Goal: Book appointment/travel/reservation

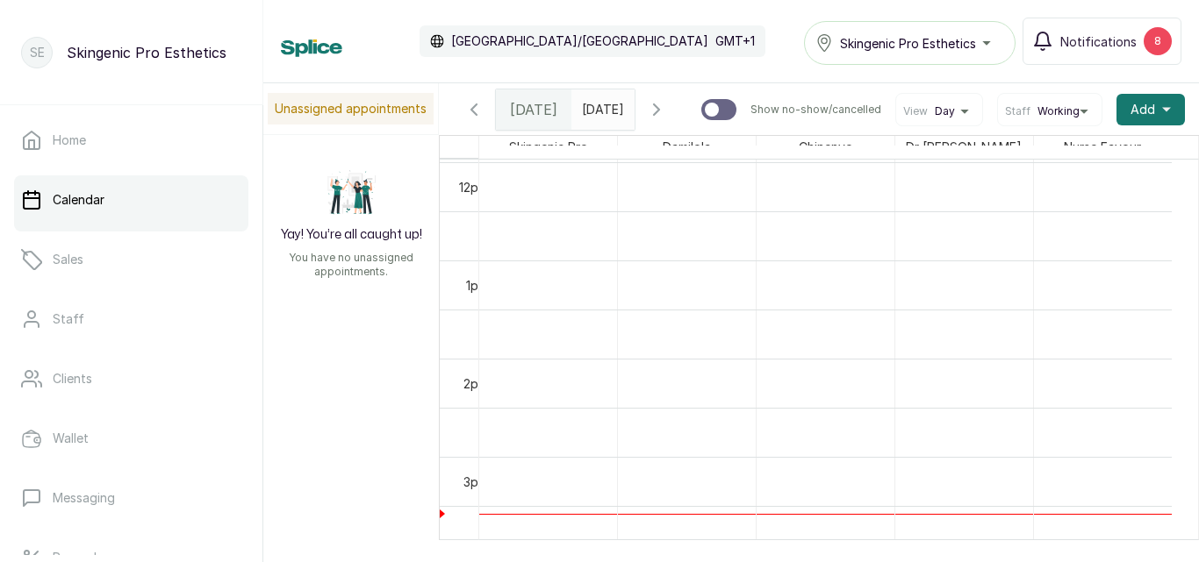
type input "dd/MM/yyyy"
click at [584, 107] on input "dd/MM/yyyy" at bounding box center [586, 105] width 28 height 30
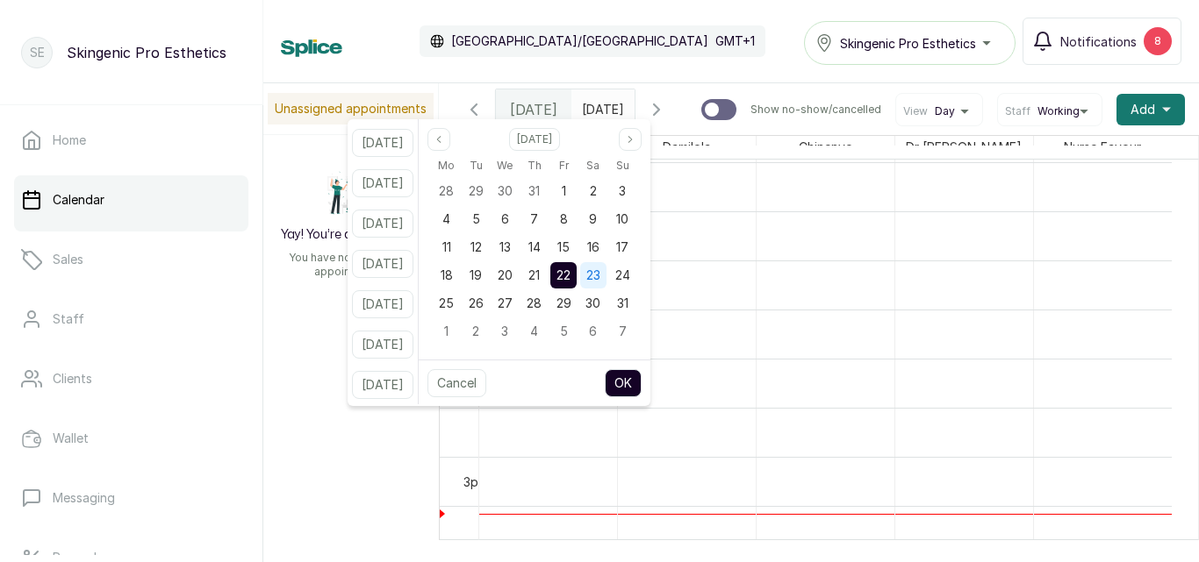
click at [606, 284] on div "23" at bounding box center [593, 275] width 26 height 26
click at [641, 377] on button "OK" at bounding box center [623, 383] width 37 height 28
type input "[DATE]"
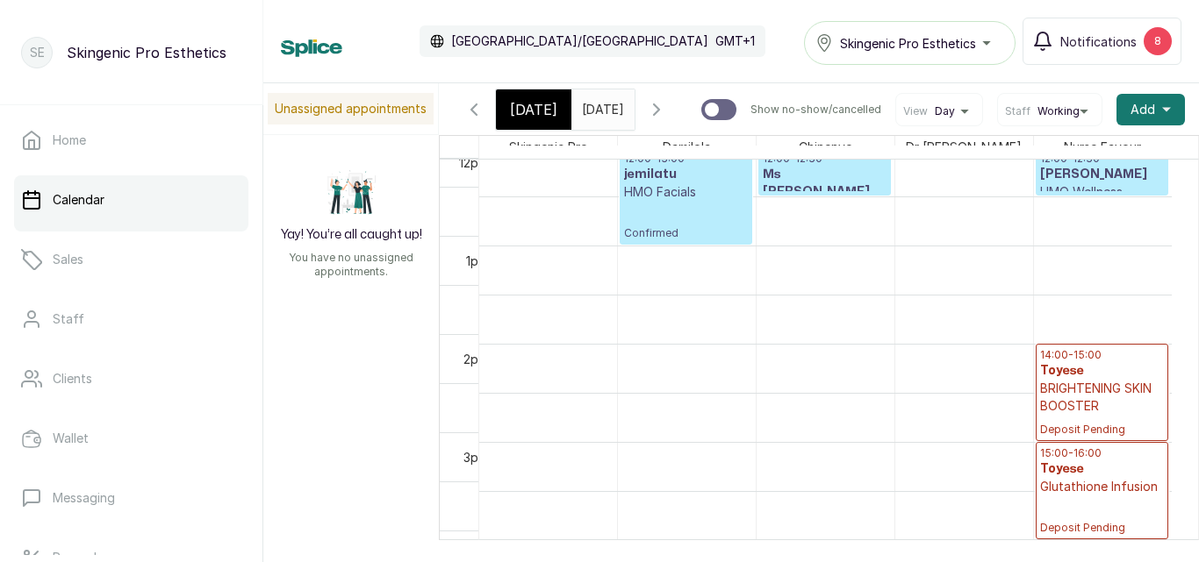
scroll to position [1192, 0]
